Goal: Task Accomplishment & Management: Manage account settings

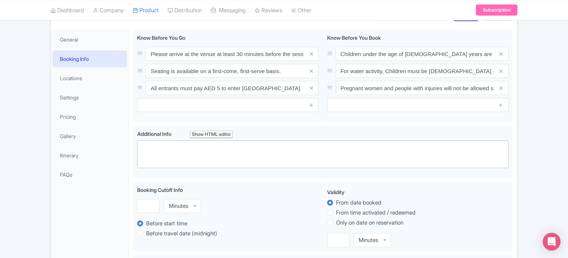
scroll to position [37, 0]
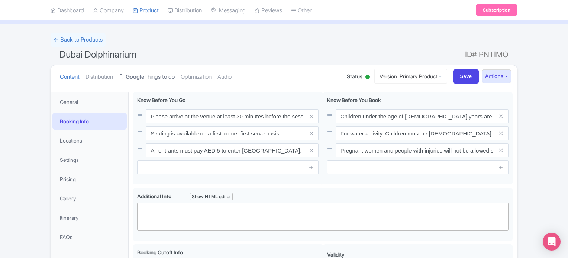
click at [155, 75] on link "Google Things to do" at bounding box center [147, 76] width 56 height 23
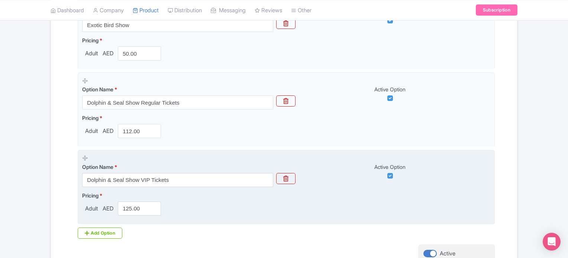
scroll to position [338, 0]
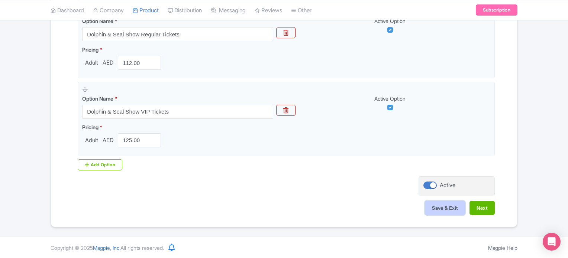
click at [443, 209] on button "Save & Exit" at bounding box center [445, 208] width 40 height 14
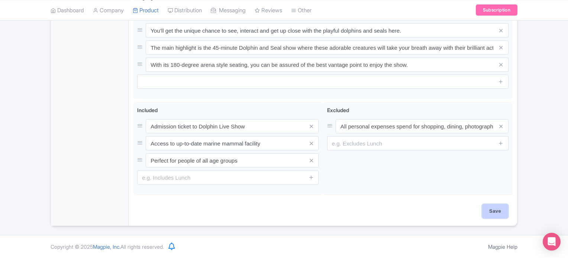
click at [492, 211] on input "Save" at bounding box center [495, 211] width 26 height 14
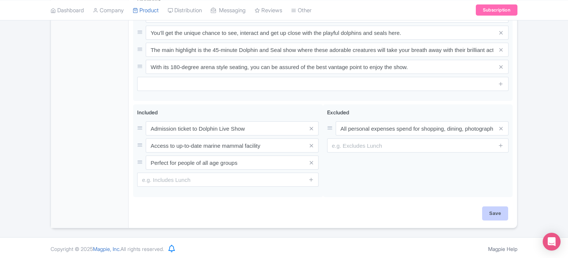
type input "Saving..."
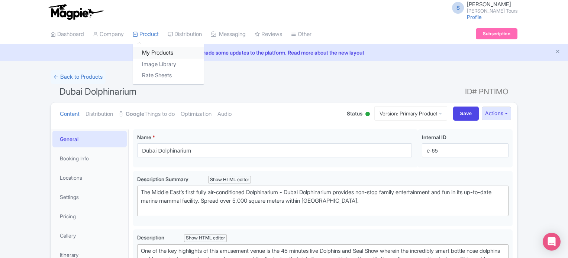
click at [155, 53] on link "My Products" at bounding box center [168, 53] width 71 height 12
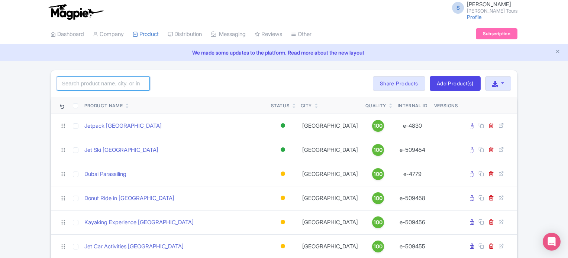
click at [119, 80] on input "search" at bounding box center [103, 84] width 93 height 14
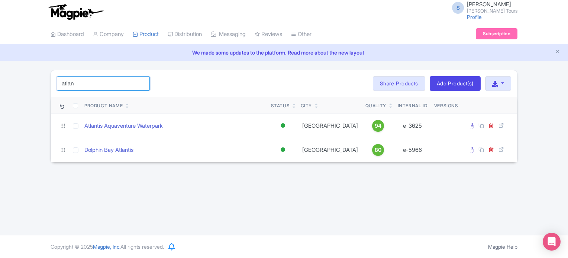
type input "atlan"
click at [208, 86] on div "atlan Search Bulk Actions [GEOGRAPHIC_DATA] Add to Collection Share Products Ad…" at bounding box center [284, 83] width 466 height 27
click at [116, 81] on input "atlan" at bounding box center [103, 84] width 93 height 14
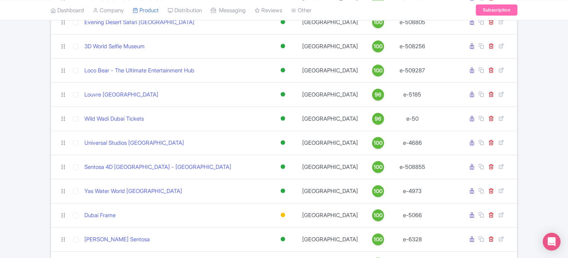
scroll to position [434, 0]
